Goal: Information Seeking & Learning: Learn about a topic

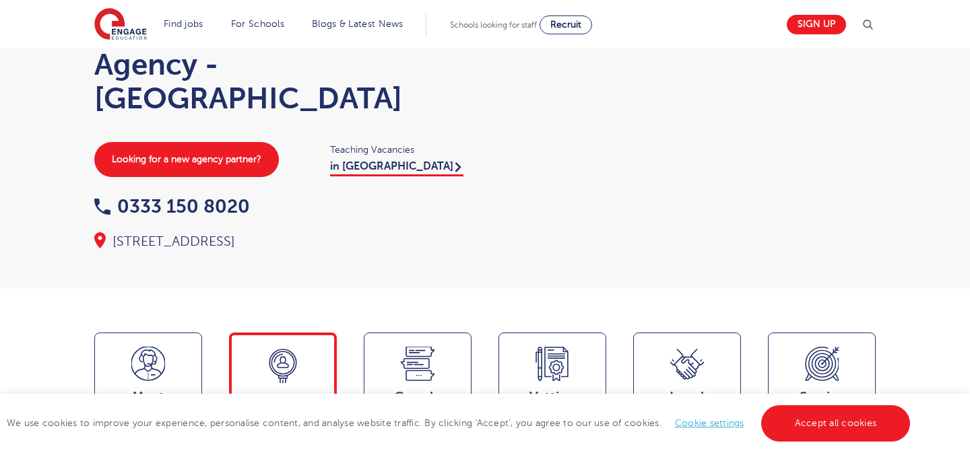
scroll to position [95, 0]
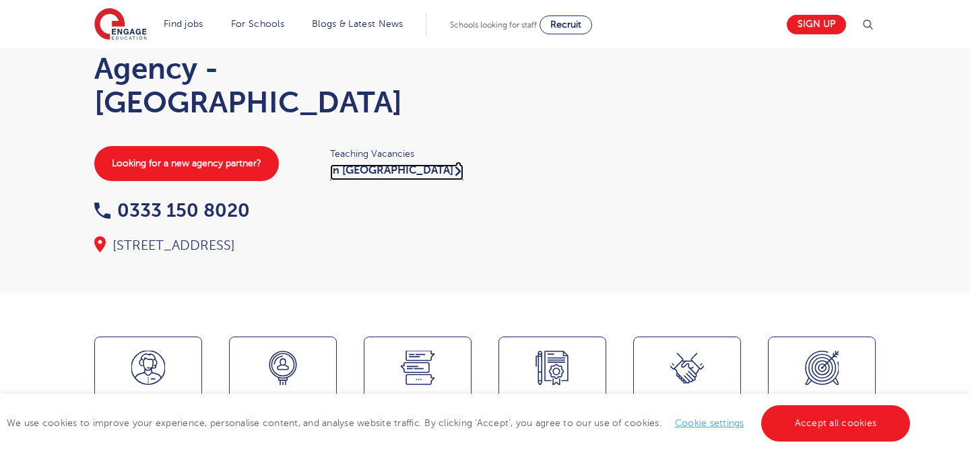
click at [354, 174] on link "in London" at bounding box center [396, 172] width 133 height 16
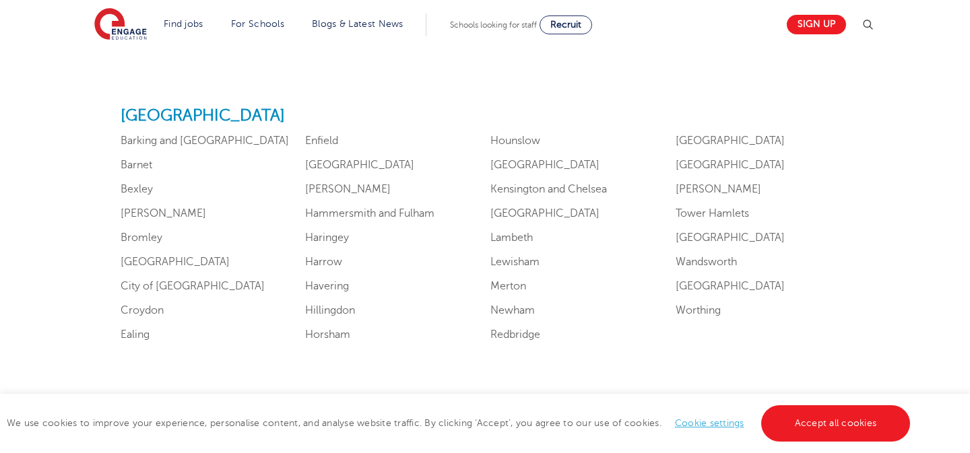
scroll to position [837, 0]
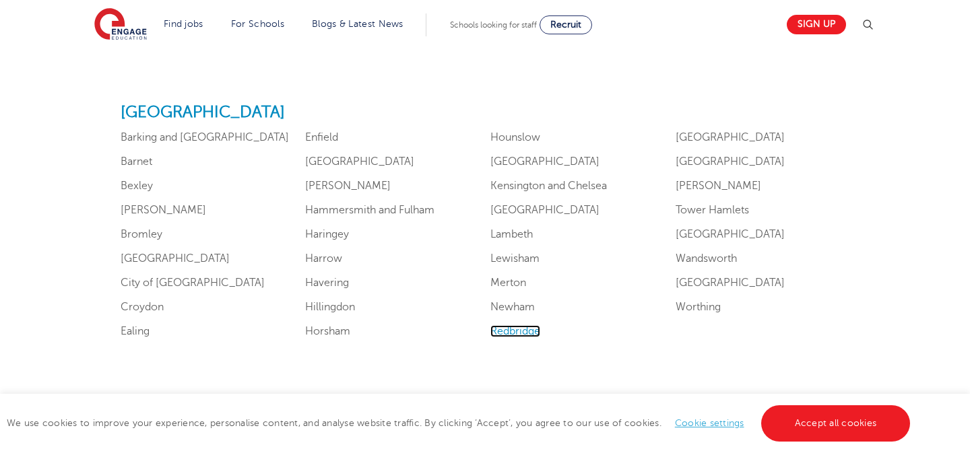
click at [523, 328] on link "Redbridge" at bounding box center [515, 331] width 50 height 12
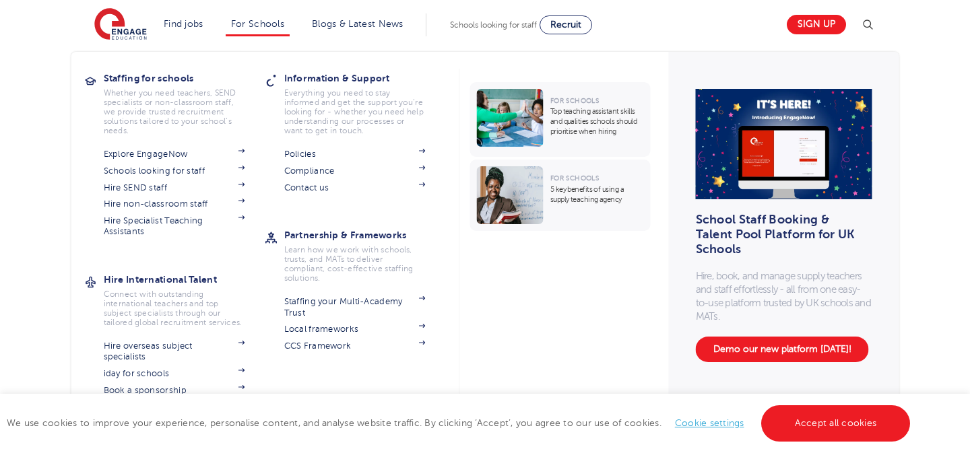
click at [158, 50] on div "Staffing for schools Whether you need teachers, SEND specialists or non-classro…" at bounding box center [485, 164] width 828 height 257
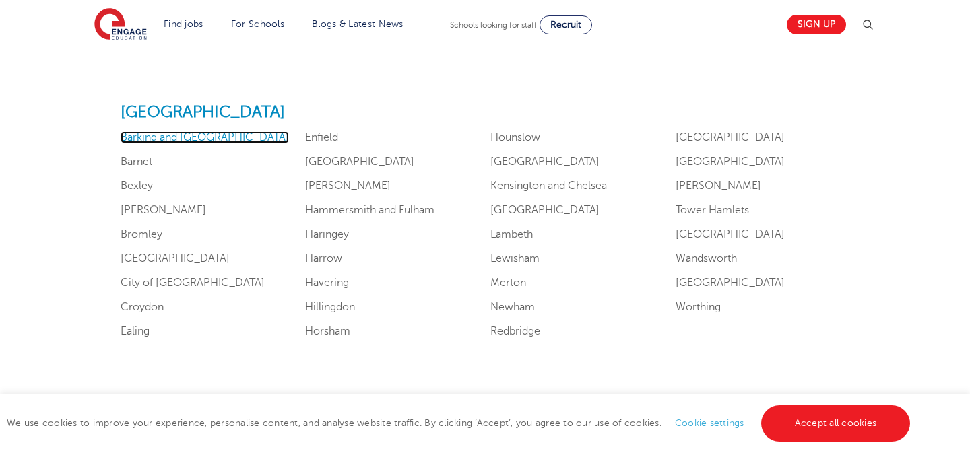
click at [220, 141] on link "Barking and Dagenham" at bounding box center [205, 137] width 168 height 12
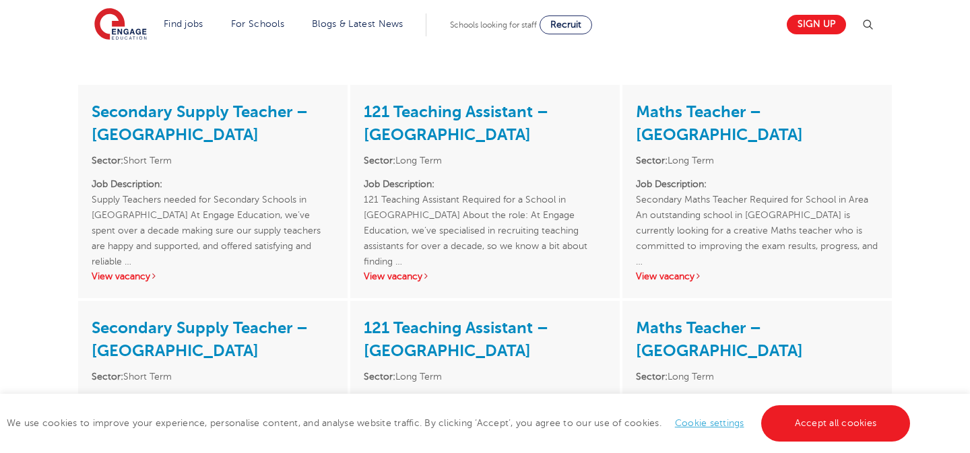
scroll to position [1652, 0]
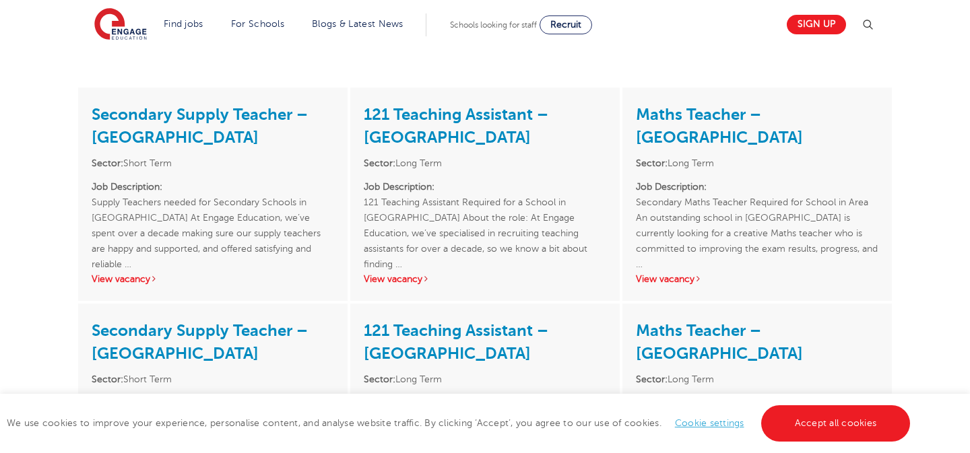
click at [249, 105] on link "Secondary Supply Teacher – [GEOGRAPHIC_DATA]" at bounding box center [200, 126] width 216 height 42
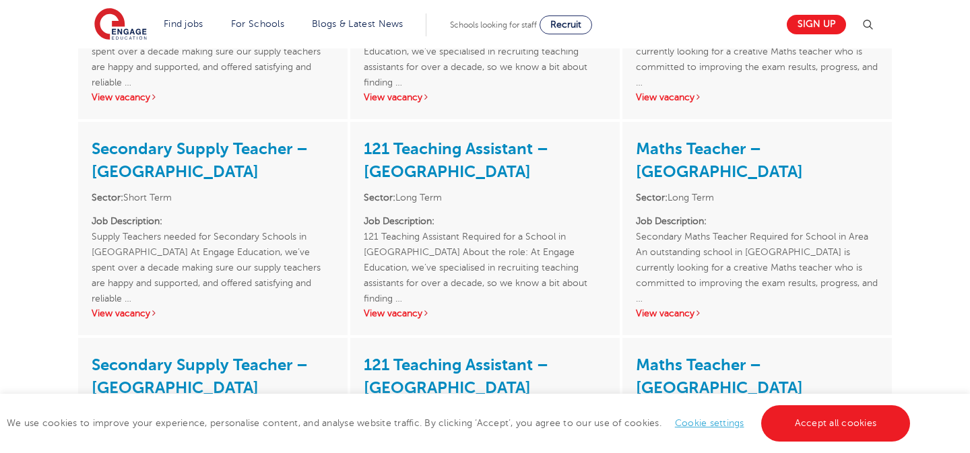
scroll to position [1835, 0]
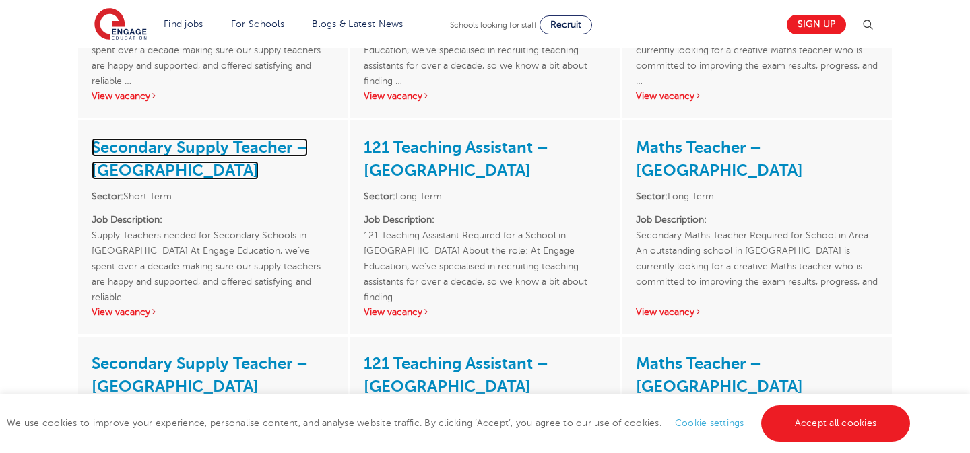
click at [142, 138] on link "Secondary Supply Teacher – [GEOGRAPHIC_DATA]" at bounding box center [200, 159] width 216 height 42
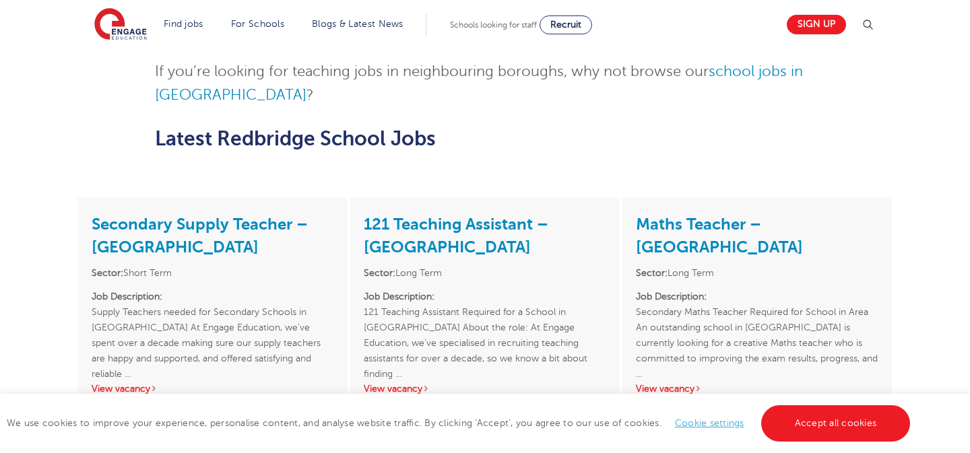
scroll to position [1542, 0]
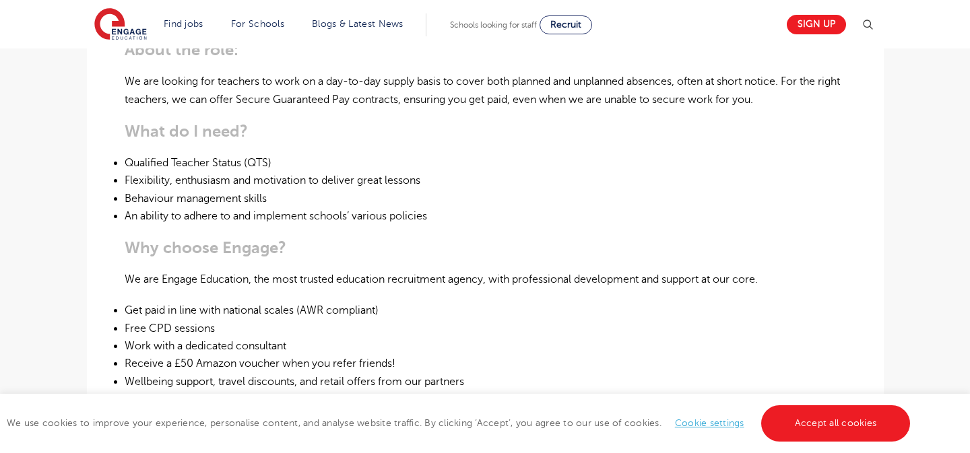
scroll to position [538, 0]
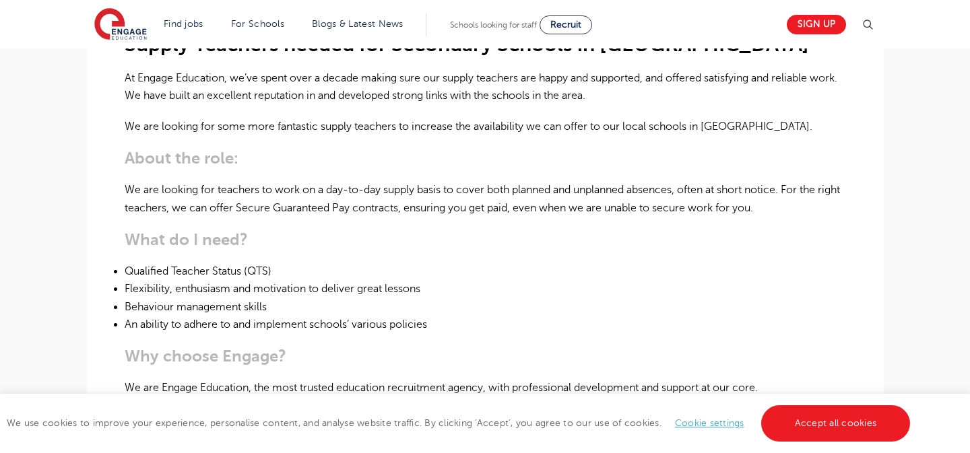
scroll to position [438, 0]
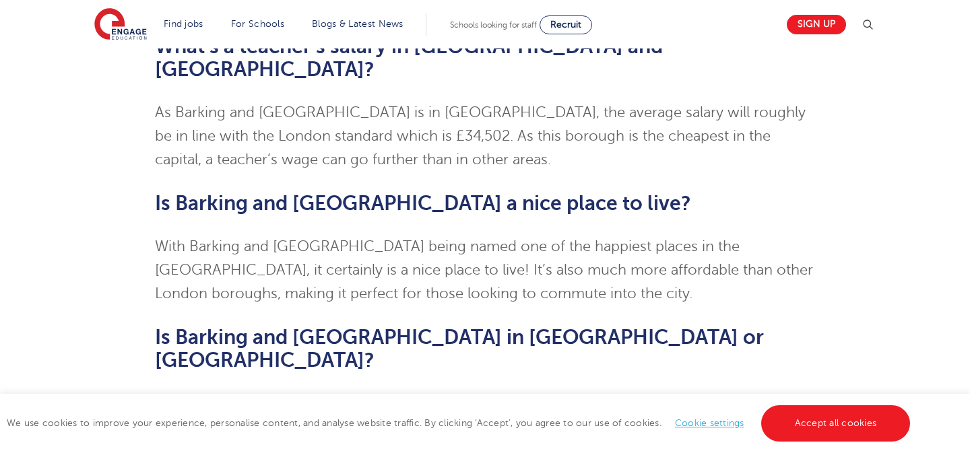
scroll to position [2394, 0]
